Goal: Task Accomplishment & Management: Use online tool/utility

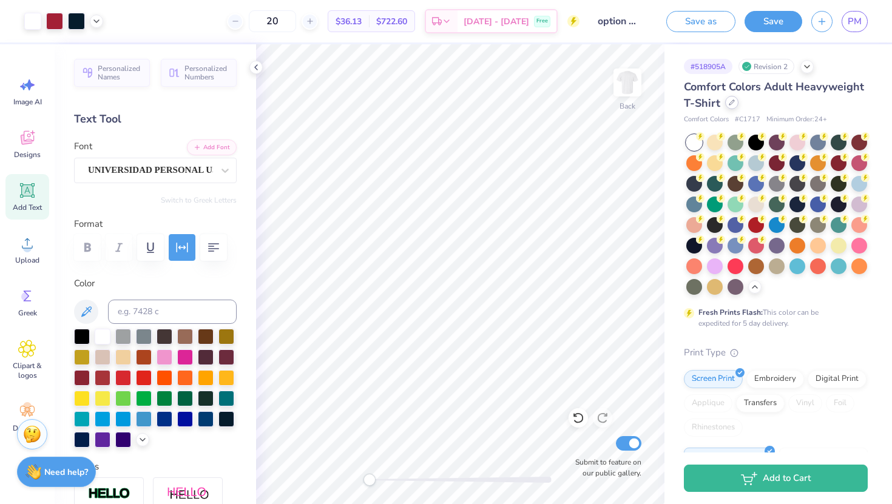
click at [729, 103] on icon at bounding box center [732, 103] width 6 height 6
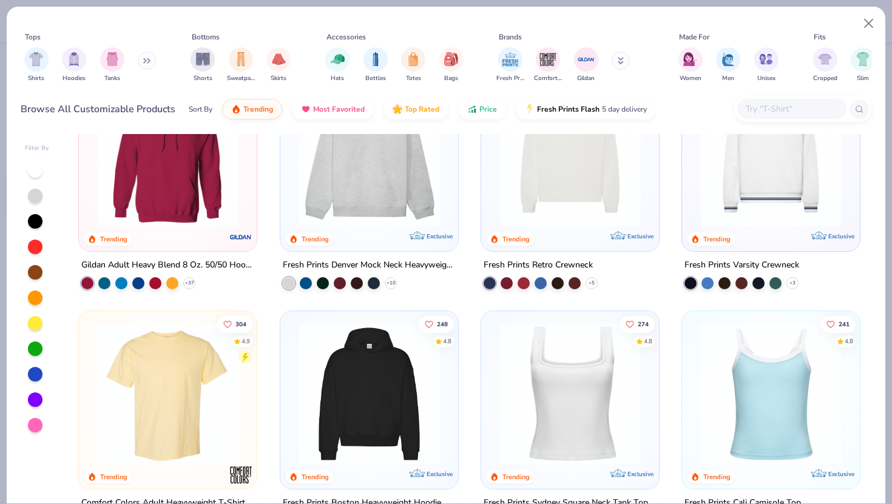
scroll to position [84, 0]
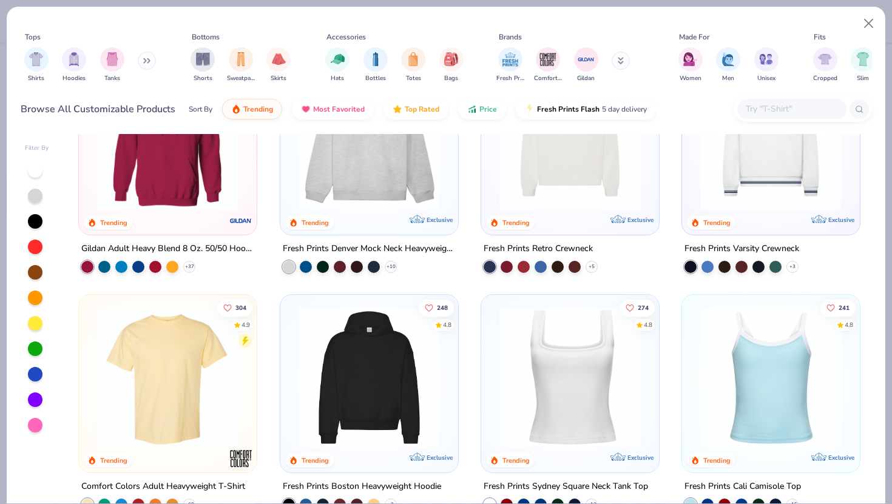
click at [566, 375] on img at bounding box center [570, 377] width 154 height 141
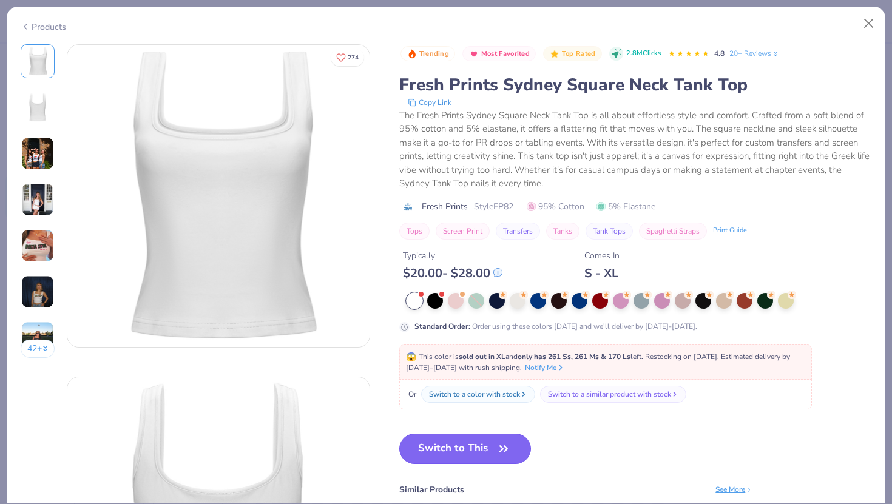
click at [471, 445] on button "Switch to This" at bounding box center [465, 449] width 132 height 30
click at [467, 446] on button "Switch to This" at bounding box center [465, 449] width 132 height 30
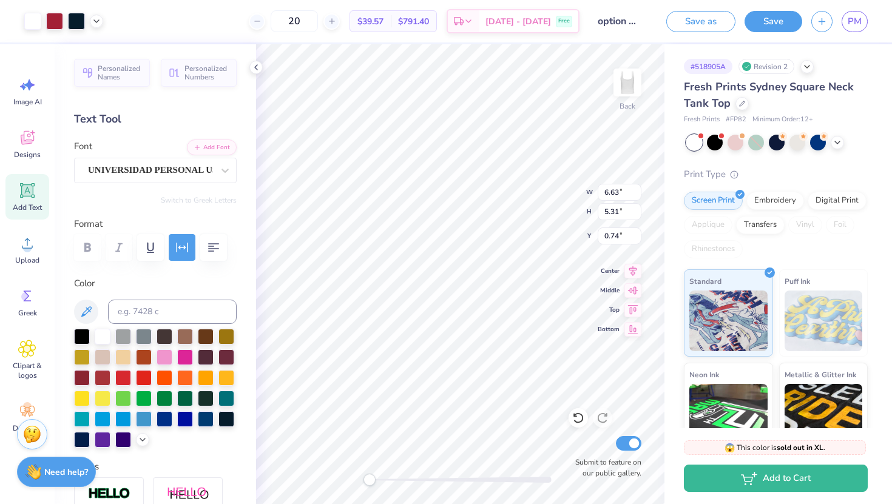
type input "0.74"
click at [257, 68] on icon at bounding box center [256, 67] width 10 height 10
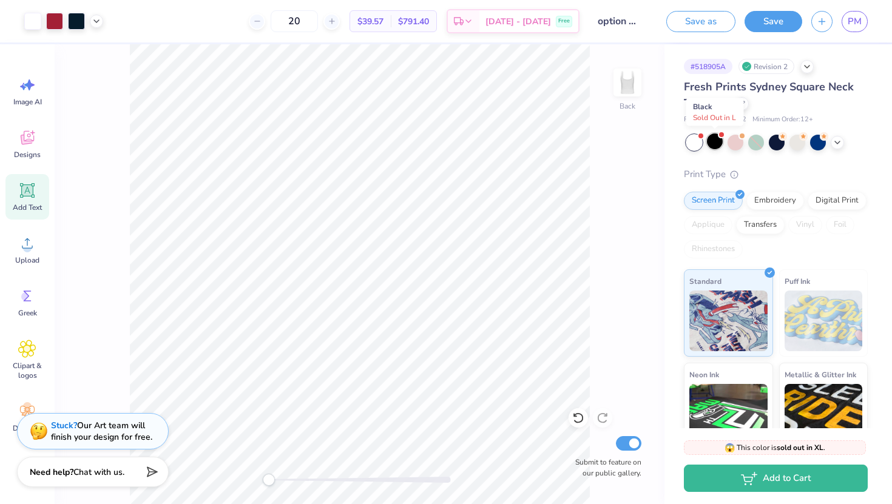
click at [717, 144] on div at bounding box center [715, 141] width 16 height 16
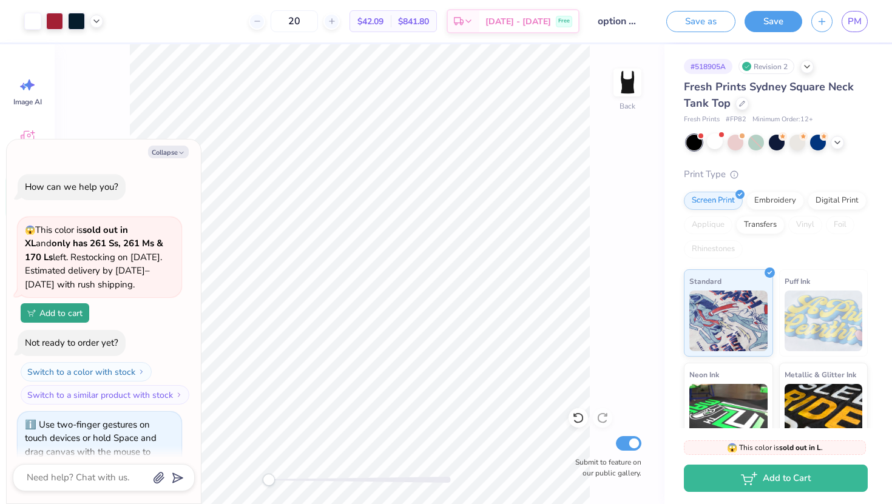
scroll to position [234, 0]
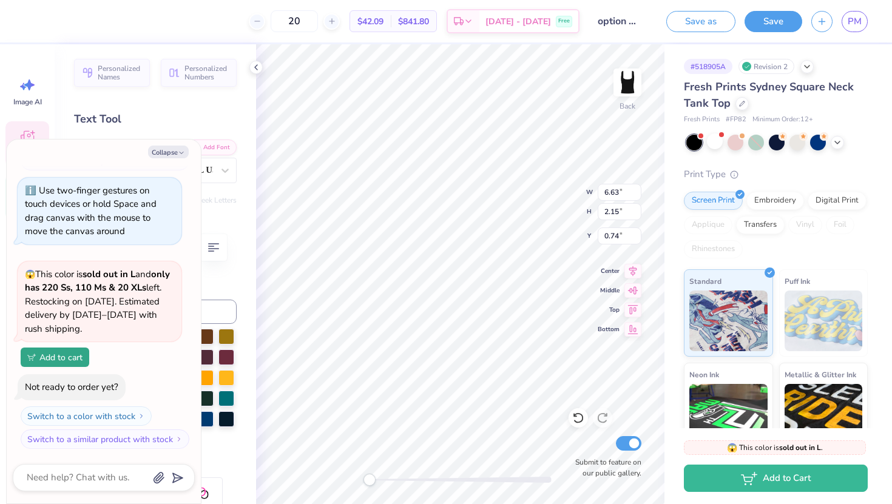
click at [178, 161] on div "Collapse How can we help you? 😱 This color is sold out in XL and only has 261 S…" at bounding box center [104, 322] width 194 height 364
click at [173, 152] on button "Collapse" at bounding box center [168, 152] width 41 height 13
type textarea "x"
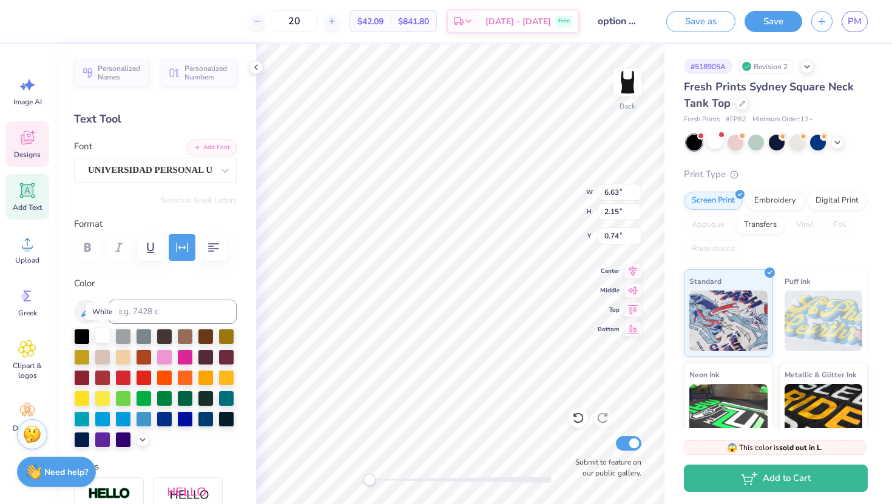
click at [96, 336] on div at bounding box center [103, 336] width 16 height 16
click at [95, 335] on div at bounding box center [103, 336] width 16 height 16
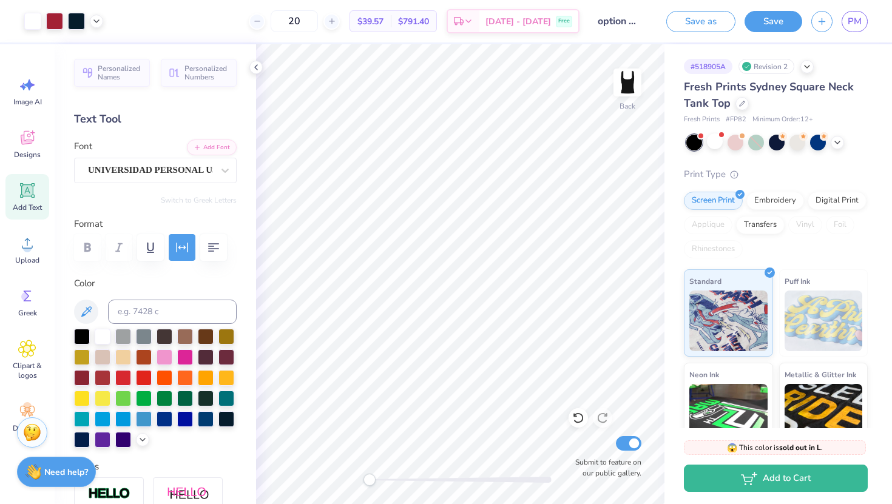
click at [30, 437] on img at bounding box center [32, 433] width 18 height 18
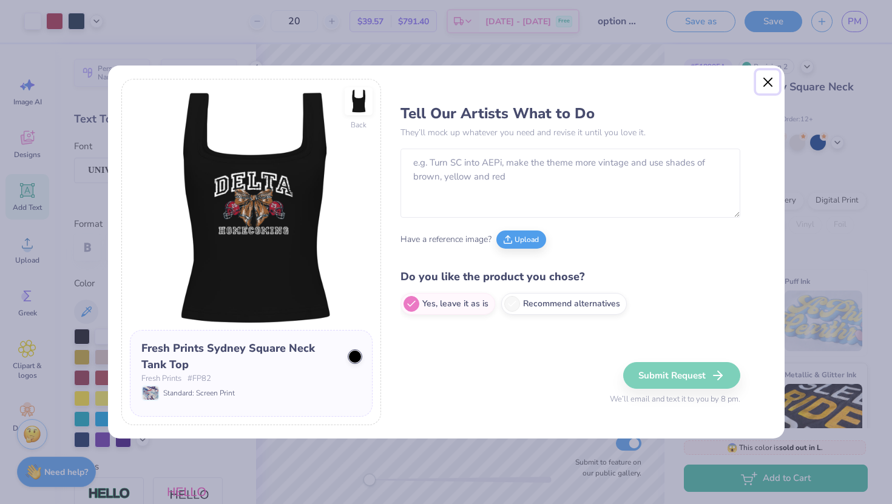
click at [769, 80] on button "Close" at bounding box center [767, 81] width 23 height 23
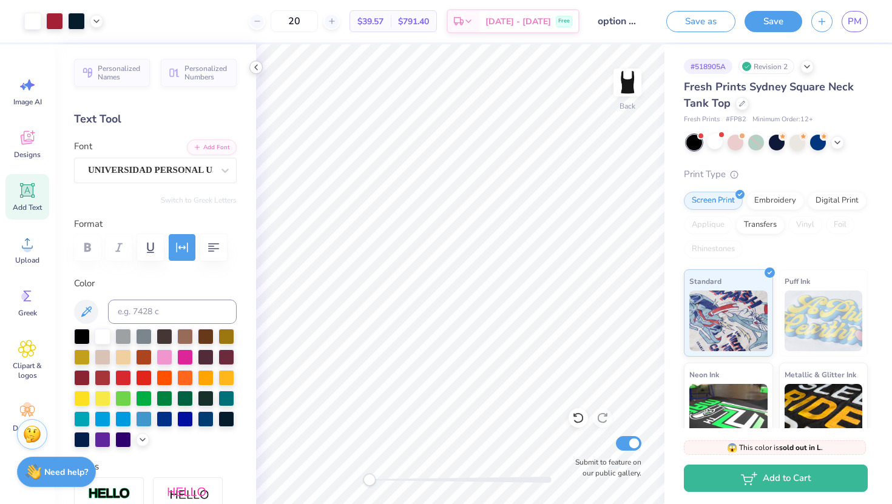
click at [256, 66] on polyline at bounding box center [256, 67] width 2 height 5
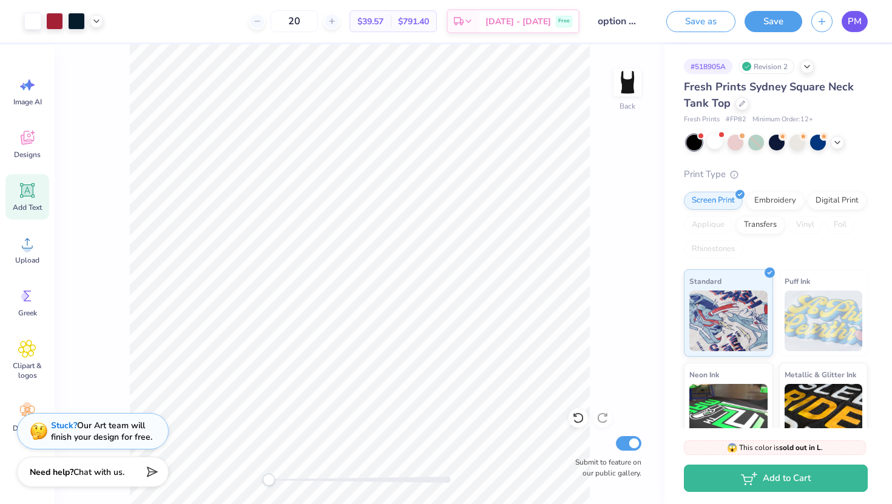
click at [866, 24] on link "PM" at bounding box center [855, 21] width 26 height 21
click at [745, 107] on div at bounding box center [741, 102] width 13 height 13
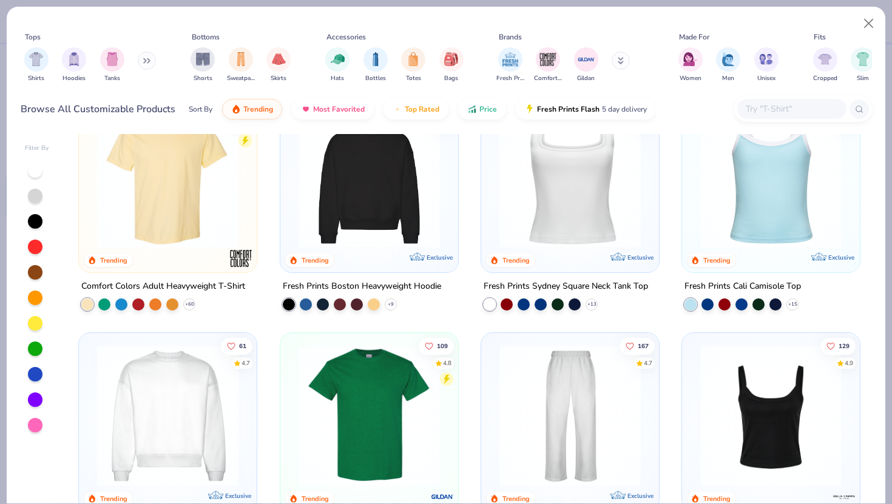
scroll to position [269, 0]
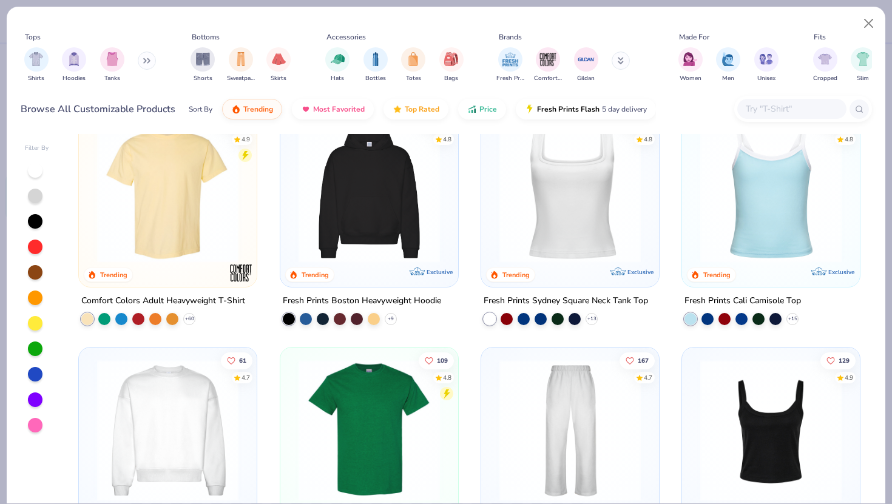
click at [163, 184] on img at bounding box center [168, 191] width 154 height 141
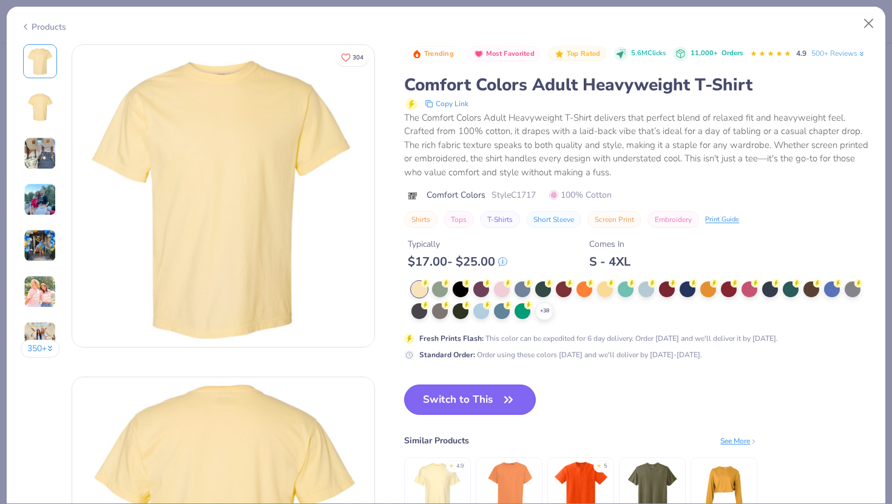
click at [487, 398] on button "Switch to This" at bounding box center [470, 400] width 132 height 30
click at [476, 395] on button "Switch to This" at bounding box center [470, 400] width 132 height 30
click at [464, 283] on circle at bounding box center [466, 283] width 8 height 8
click at [465, 396] on button "Switch to This" at bounding box center [470, 400] width 132 height 30
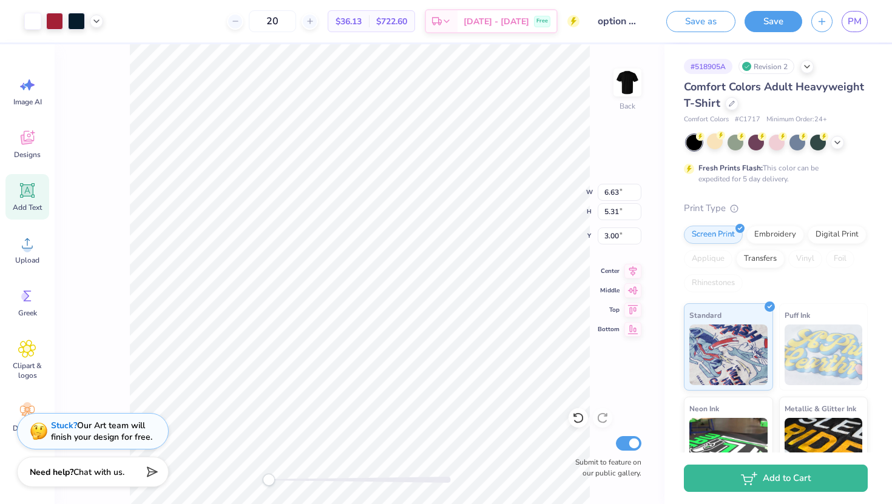
type input "3.00"
click at [706, 19] on button "Save as" at bounding box center [700, 19] width 69 height 21
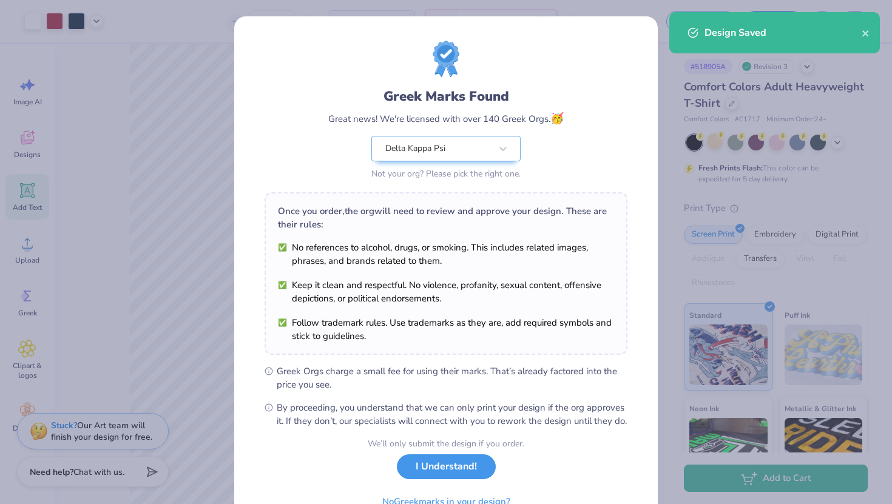
click at [422, 479] on button "I Understand!" at bounding box center [446, 466] width 99 height 25
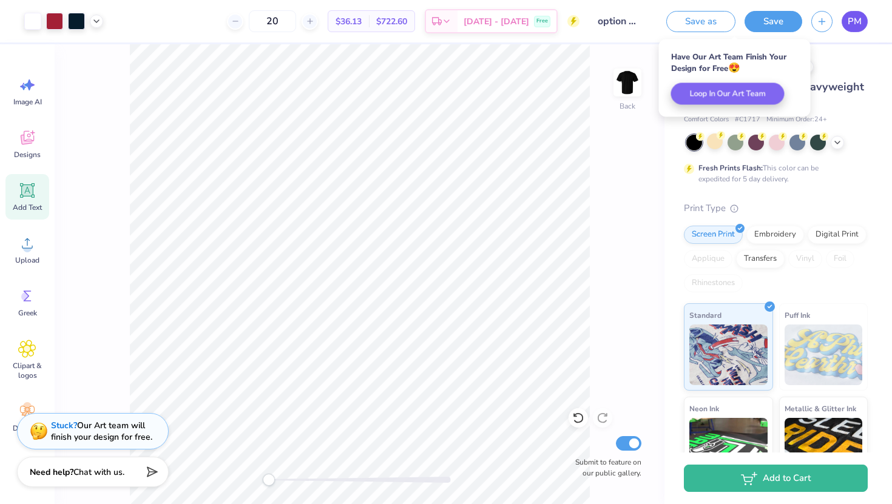
click at [857, 20] on span "PM" at bounding box center [855, 22] width 14 height 14
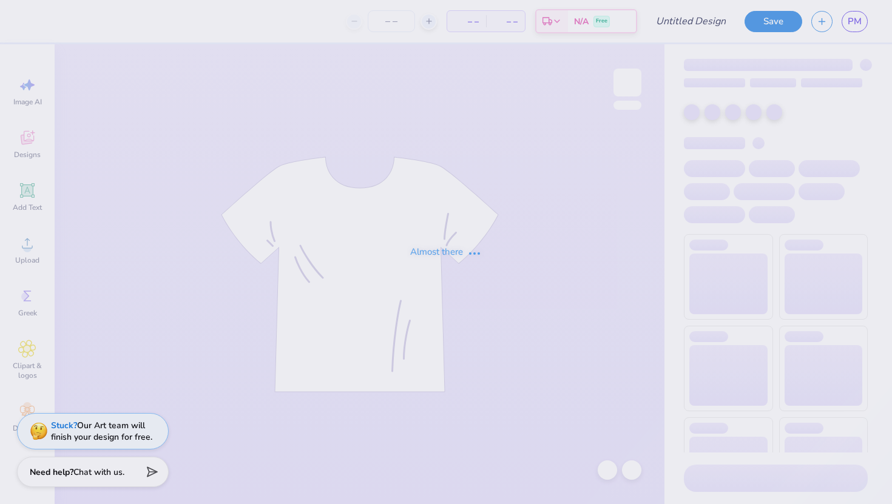
type input "option 2"
type input "18"
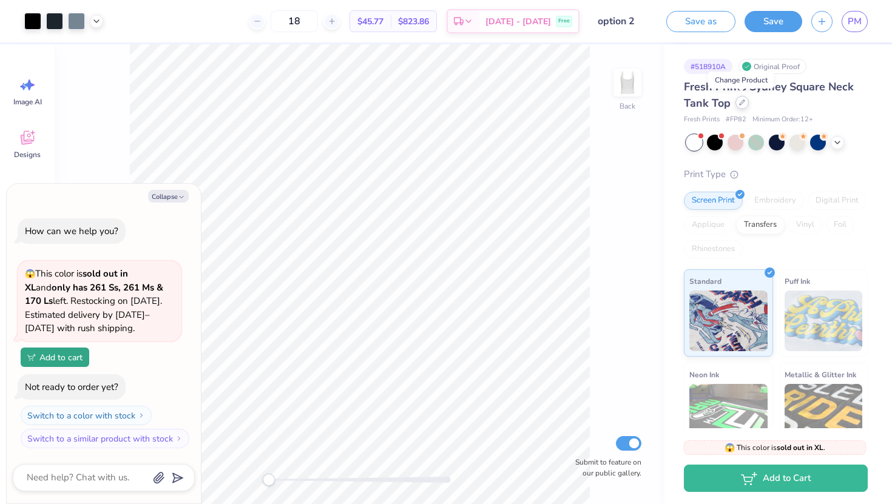
click at [740, 103] on icon at bounding box center [742, 102] width 5 height 5
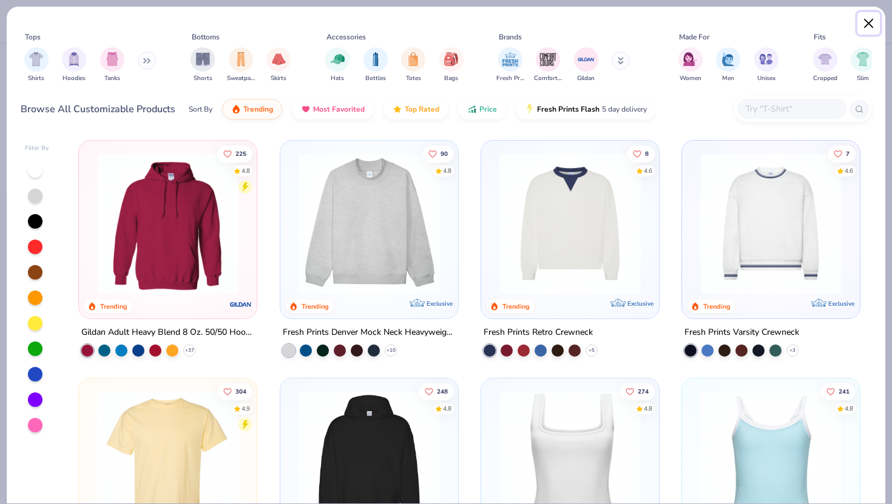
click at [867, 22] on button "Close" at bounding box center [868, 23] width 23 height 23
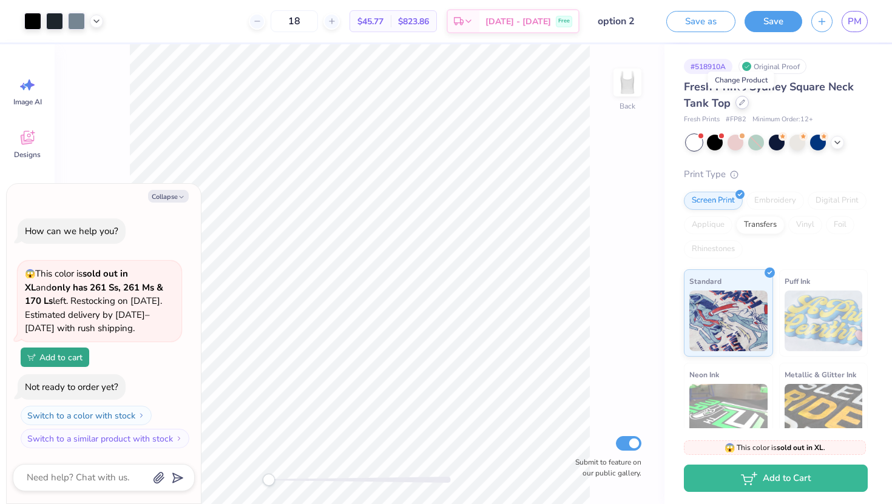
click at [745, 103] on div at bounding box center [741, 102] width 13 height 13
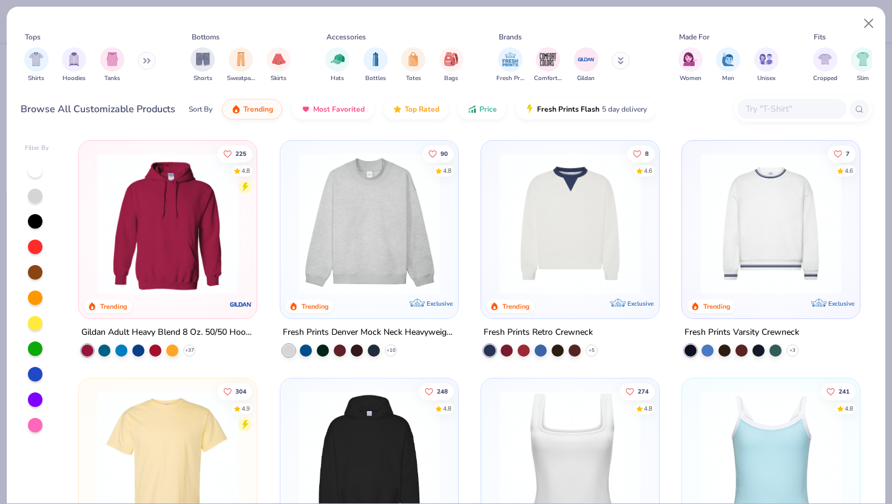
scroll to position [27, 0]
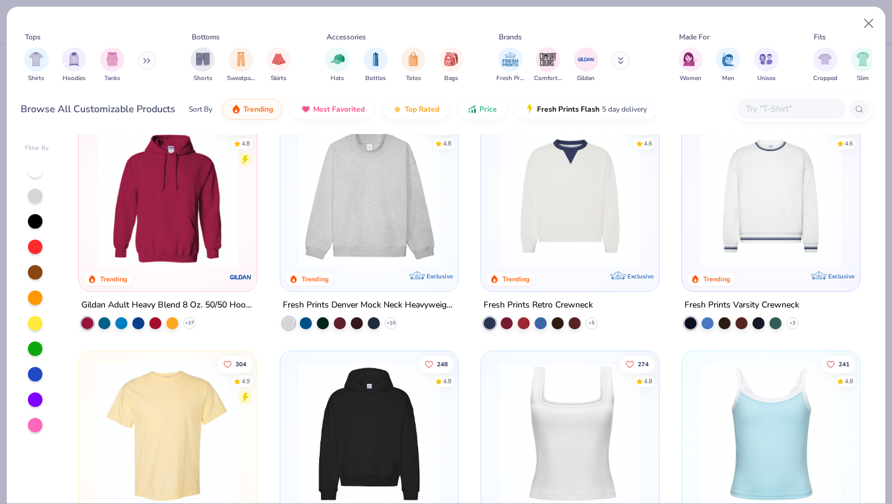
click at [159, 410] on img at bounding box center [168, 433] width 154 height 141
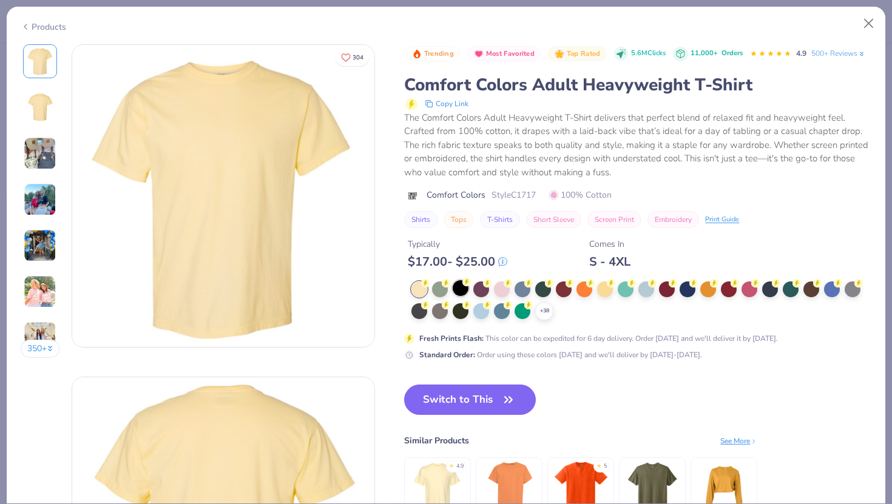
click at [464, 288] on div at bounding box center [461, 288] width 16 height 16
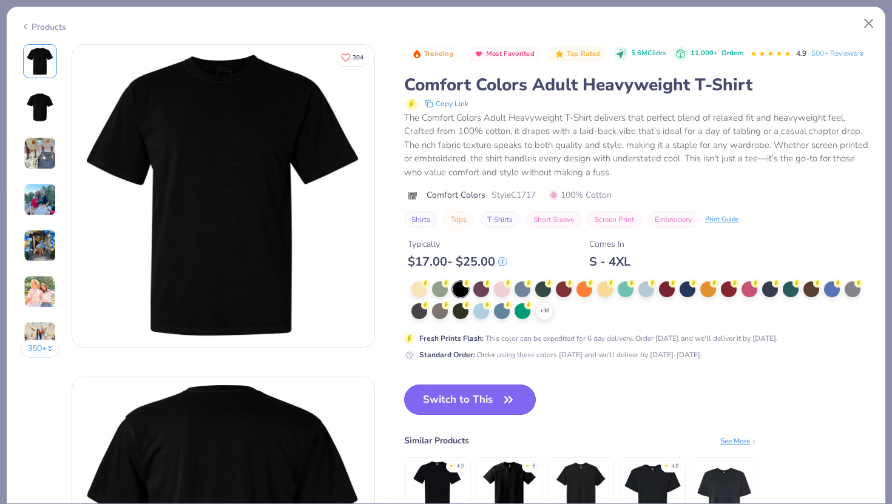
click at [465, 400] on button "Switch to This" at bounding box center [470, 400] width 132 height 30
click at [869, 25] on button "Close" at bounding box center [868, 23] width 23 height 23
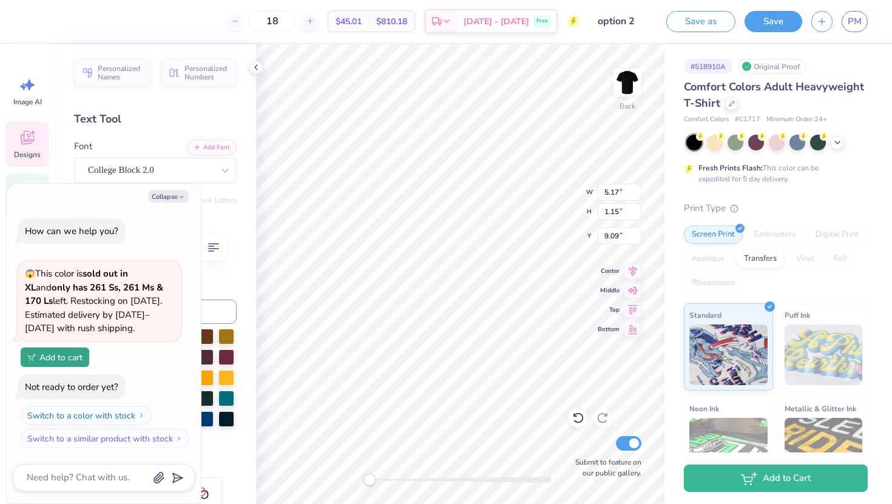
click at [177, 192] on button "Collapse" at bounding box center [168, 196] width 41 height 13
type textarea "x"
type input "9.00"
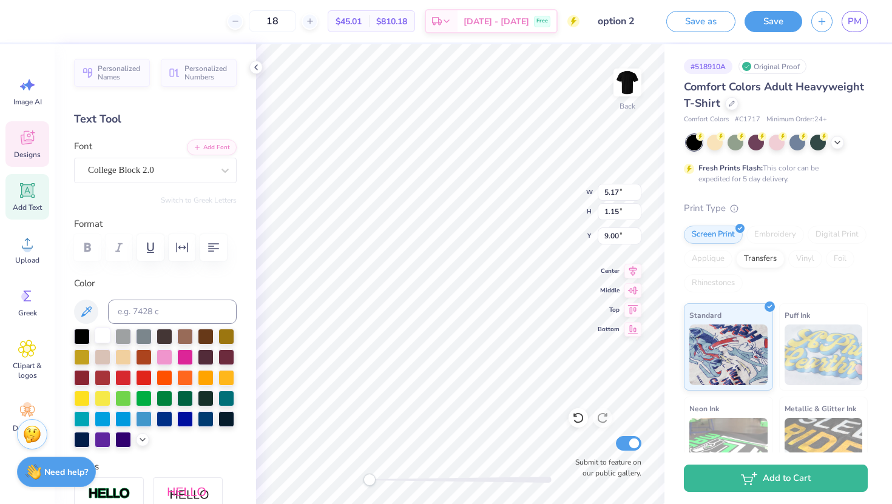
click at [105, 333] on div at bounding box center [103, 336] width 16 height 16
type input "6.85"
type input "3.15"
type input "10.91"
click at [101, 331] on div at bounding box center [103, 336] width 16 height 16
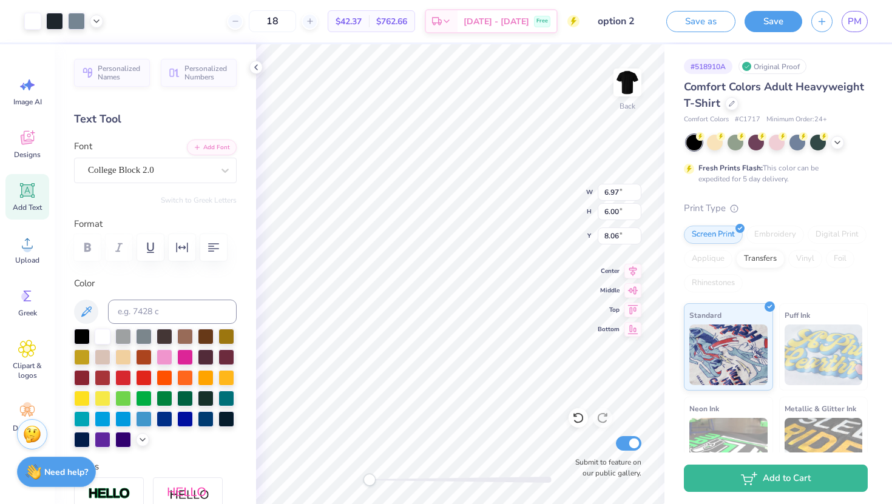
type input "3.00"
click at [732, 106] on div at bounding box center [731, 102] width 13 height 13
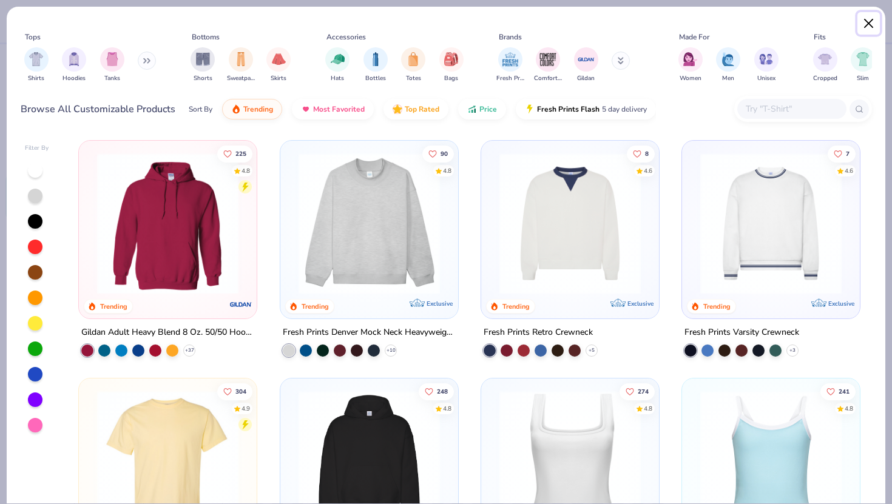
click at [867, 20] on button "Close" at bounding box center [868, 23] width 23 height 23
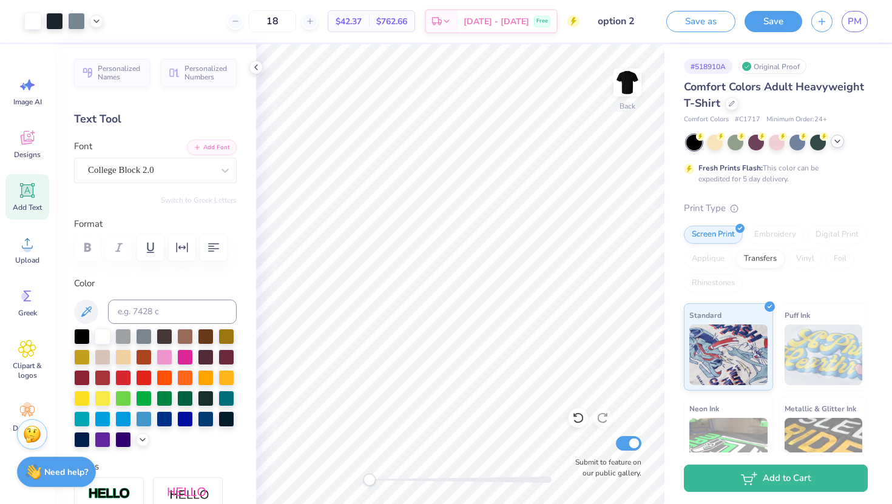
click at [837, 141] on polyline at bounding box center [837, 141] width 5 height 2
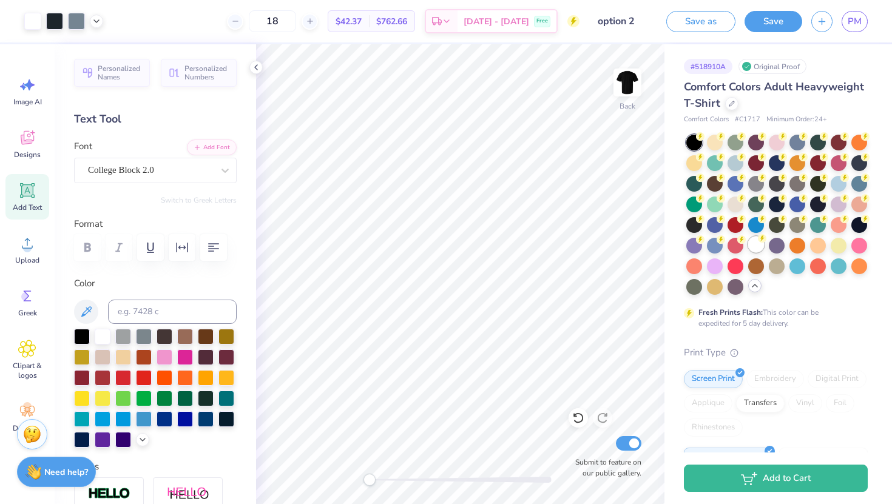
click at [763, 248] on div at bounding box center [756, 245] width 16 height 16
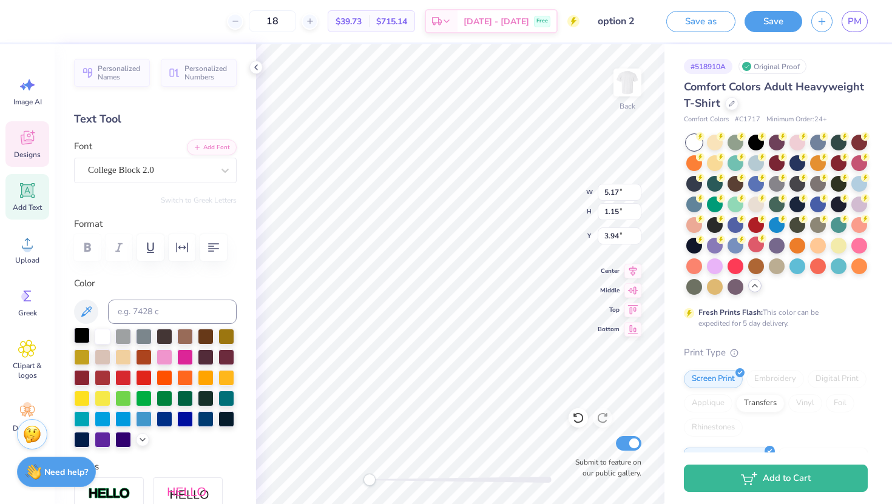
click at [81, 338] on div at bounding box center [82, 336] width 16 height 16
type input "6.85"
type input "3.15"
type input "5.85"
click at [84, 334] on div at bounding box center [82, 336] width 16 height 16
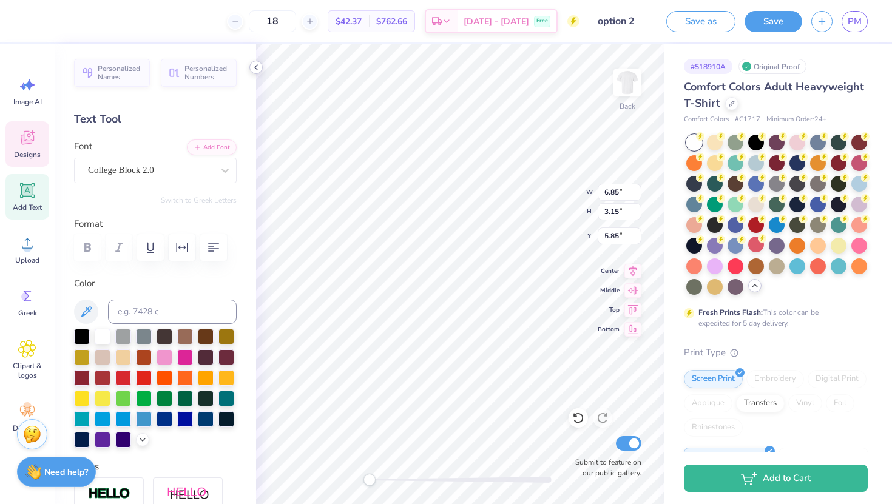
click at [253, 65] on icon at bounding box center [256, 67] width 10 height 10
